Goal: Find specific page/section: Find specific page/section

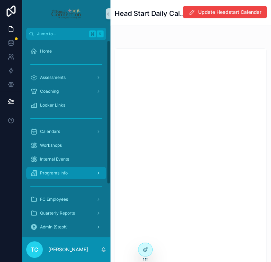
click at [73, 177] on div "Programs Info" at bounding box center [66, 172] width 72 height 11
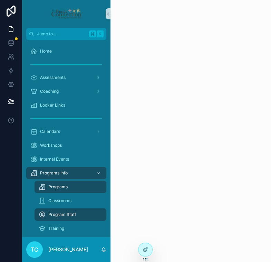
click at [71, 187] on div "Programs" at bounding box center [71, 186] width 64 height 11
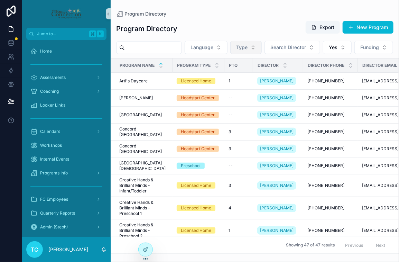
click at [255, 46] on button "Type" at bounding box center [245, 47] width 31 height 13
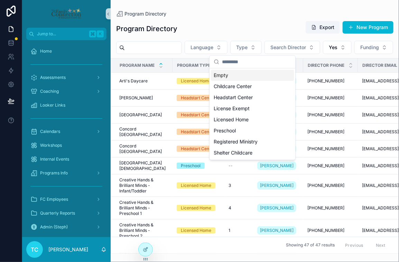
click at [255, 32] on div "Program Directory Export New Program" at bounding box center [254, 29] width 277 height 16
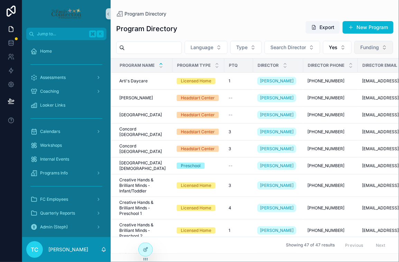
click at [271, 54] on button "Funding" at bounding box center [373, 47] width 39 height 13
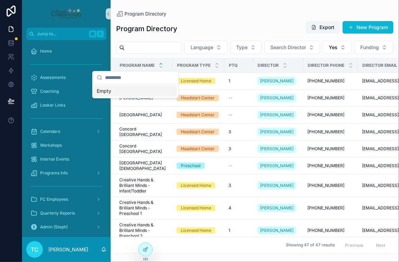
click at [217, 54] on div "Language Type Search Director Yes Funding" at bounding box center [255, 47] width 288 height 13
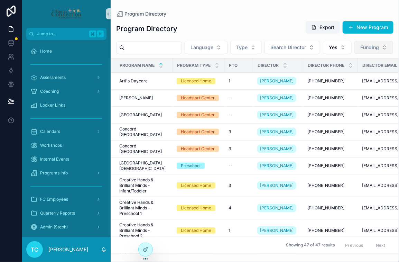
click at [271, 54] on button "Funding" at bounding box center [373, 47] width 39 height 13
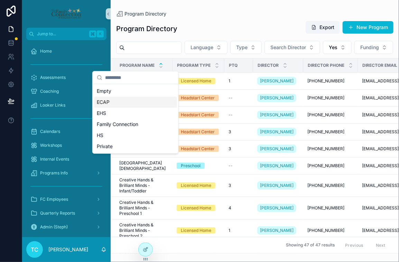
click at [131, 98] on div "ECAP" at bounding box center [135, 101] width 83 height 11
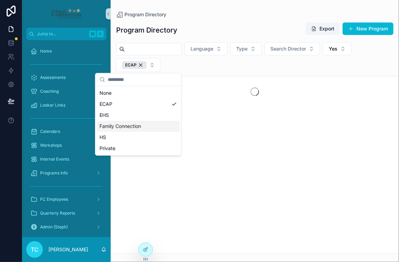
click at [127, 127] on span "Family Connection" at bounding box center [121, 126] width 42 height 7
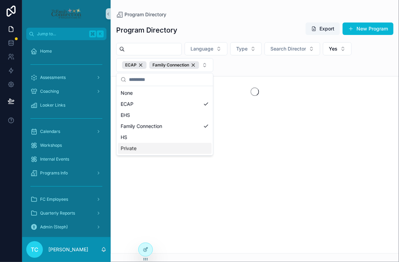
click at [137, 145] on div "Private" at bounding box center [165, 148] width 94 height 11
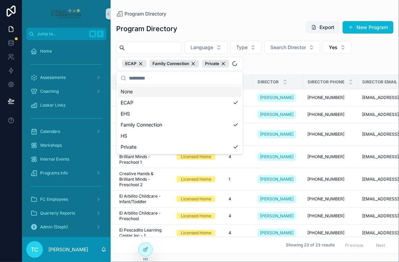
click at [201, 16] on div "Program Directory" at bounding box center [254, 14] width 277 height 6
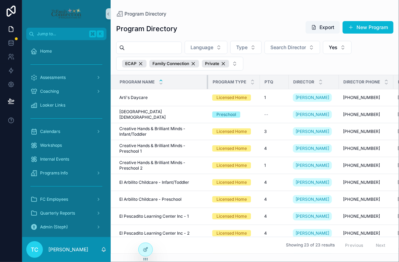
drag, startPoint x: 172, startPoint y: 80, endPoint x: 208, endPoint y: 78, distance: 36.0
click at [208, 78] on div "scrollable content" at bounding box center [208, 82] width 3 height 14
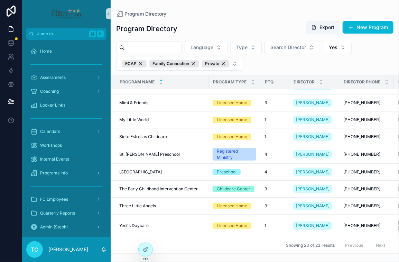
scroll to position [312, 0]
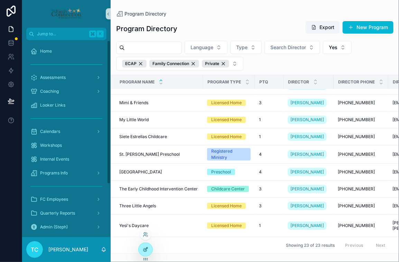
click at [144, 250] on icon at bounding box center [145, 249] width 3 height 3
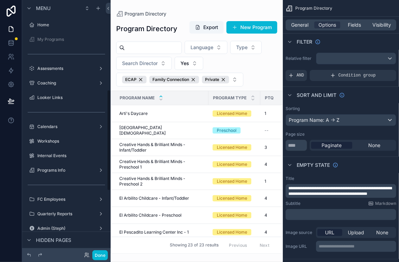
scroll to position [225, 0]
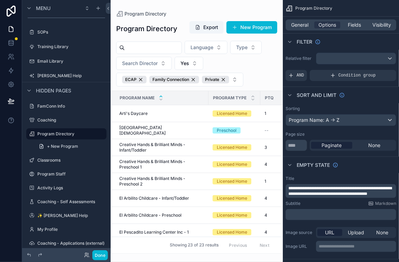
click at [196, 101] on div "Program Name" at bounding box center [159, 97] width 97 height 13
click at [195, 98] on div "Program Name" at bounding box center [159, 97] width 97 height 13
click at [271, 119] on div "Program Name: A -> Z" at bounding box center [341, 119] width 110 height 11
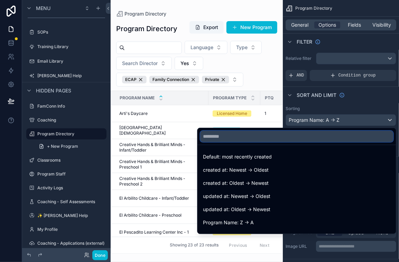
click at [271, 136] on input "text" at bounding box center [296, 136] width 193 height 11
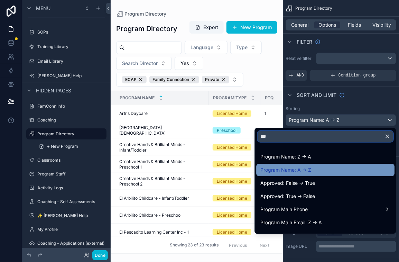
type input "***"
click at [271, 167] on div "Program Name: A -> Z" at bounding box center [325, 170] width 130 height 8
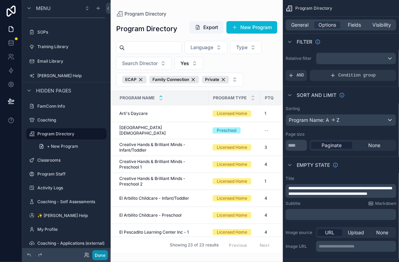
click at [105, 255] on button "Done" at bounding box center [100, 255] width 16 height 10
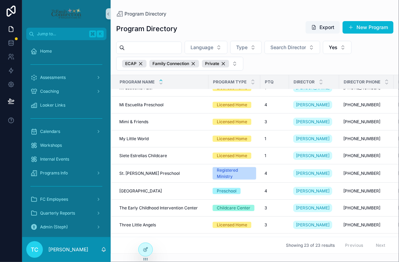
scroll to position [312, 0]
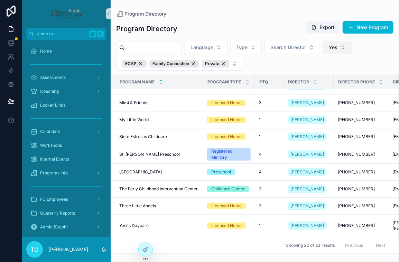
click at [271, 51] on button "Yes" at bounding box center [337, 47] width 29 height 13
click at [271, 46] on div "Language Type Search Director Yes ECAP Family Connection Private" at bounding box center [255, 56] width 288 height 30
click at [145, 250] on icon at bounding box center [146, 250] width 6 height 6
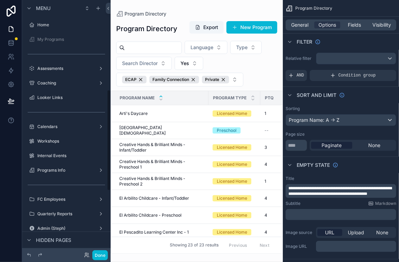
scroll to position [225, 0]
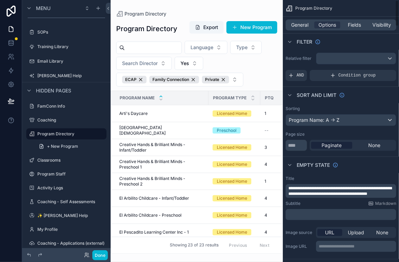
click at [271, 192] on span "**********" at bounding box center [339, 191] width 103 height 10
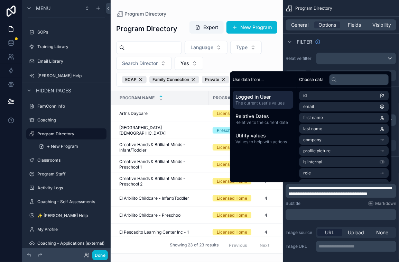
click at [271, 203] on div "Subtitle Markdown" at bounding box center [341, 204] width 111 height 6
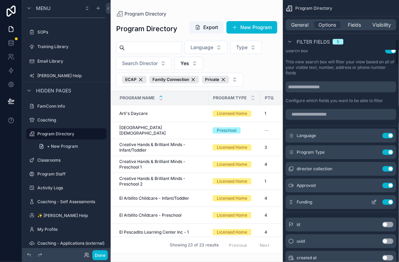
scroll to position [403, 0]
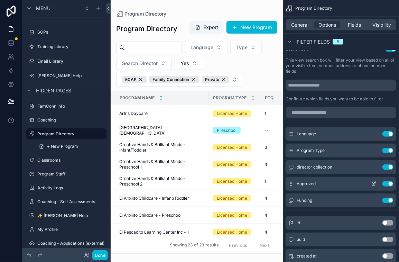
click at [271, 183] on icon "scrollable content" at bounding box center [374, 184] width 6 height 6
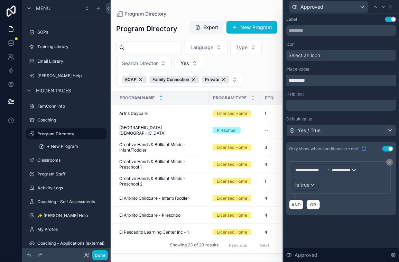
drag, startPoint x: 328, startPoint y: 80, endPoint x: 287, endPoint y: 79, distance: 40.8
click at [271, 79] on input "*********" at bounding box center [341, 80] width 110 height 11
click at [271, 20] on div "Label Use setting" at bounding box center [341, 20] width 110 height 6
click at [98, 257] on button "Done" at bounding box center [100, 255] width 16 height 10
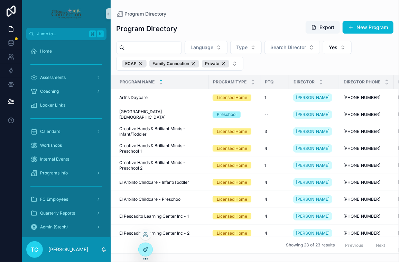
click at [147, 248] on icon at bounding box center [146, 248] width 3 height 3
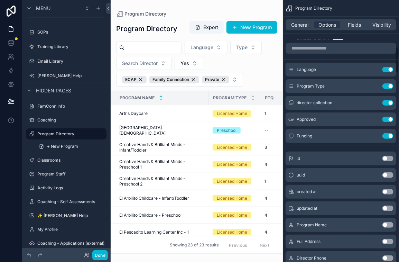
scroll to position [467, 0]
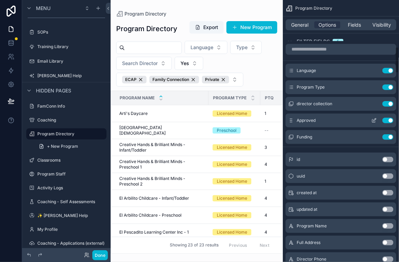
click at [271, 120] on icon "scrollable content" at bounding box center [374, 121] width 6 height 6
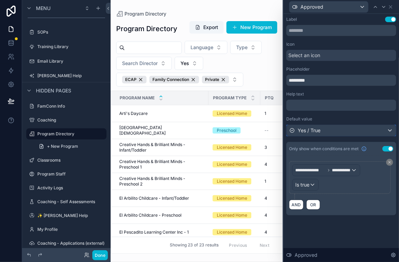
click at [271, 130] on div "Yes / True" at bounding box center [341, 130] width 109 height 11
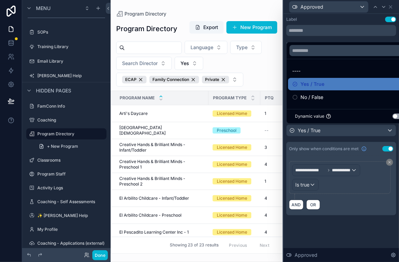
click at [271, 254] on div at bounding box center [342, 131] width 116 height 262
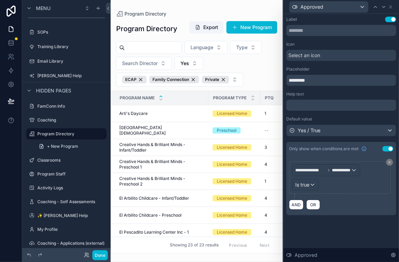
click at [271, 254] on icon at bounding box center [394, 255] width 6 height 6
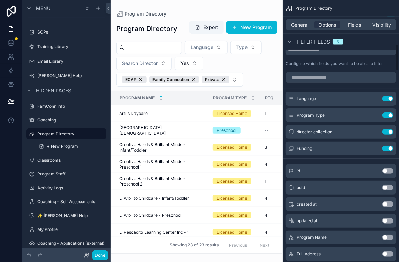
scroll to position [441, 0]
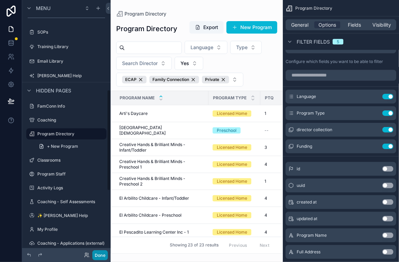
click at [100, 256] on button "Done" at bounding box center [100, 255] width 16 height 10
